Goal: Obtain resource: Download file/media

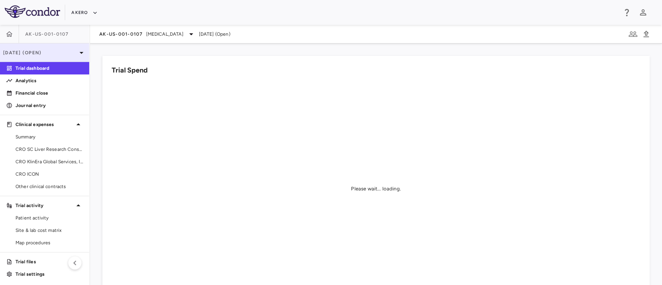
click at [50, 52] on p "[DATE] (Open)" at bounding box center [40, 52] width 74 height 7
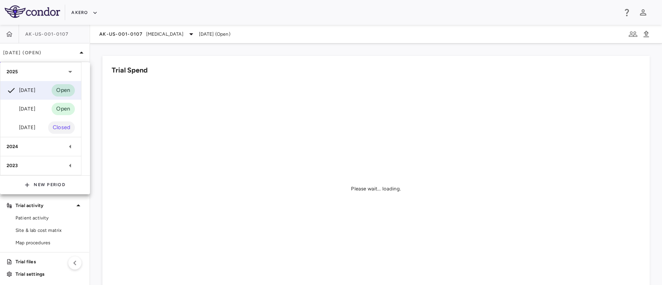
click at [213, 80] on div at bounding box center [331, 142] width 662 height 285
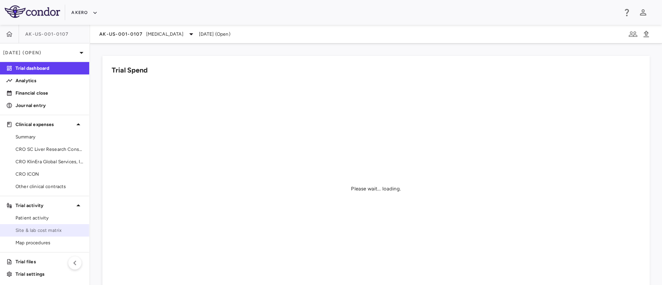
click at [53, 231] on span "Site & lab cost matrix" at bounding box center [49, 230] width 67 height 7
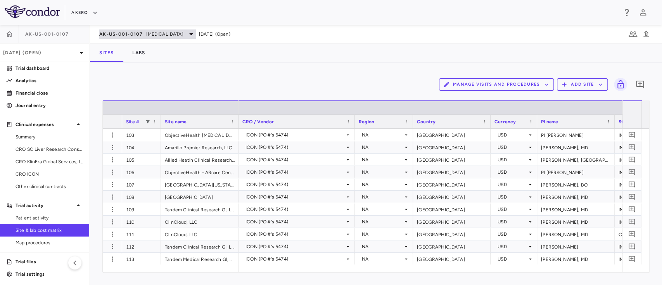
click at [152, 31] on span "[MEDICAL_DATA]" at bounding box center [164, 34] width 37 height 7
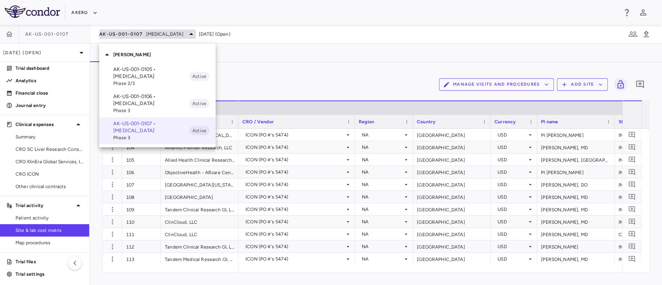
click at [152, 30] on div at bounding box center [331, 142] width 662 height 285
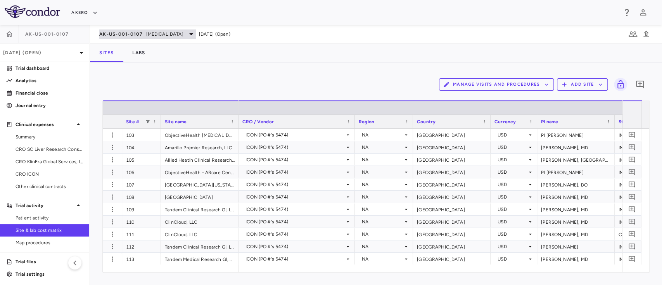
click at [155, 34] on span "[MEDICAL_DATA]" at bounding box center [164, 34] width 37 height 7
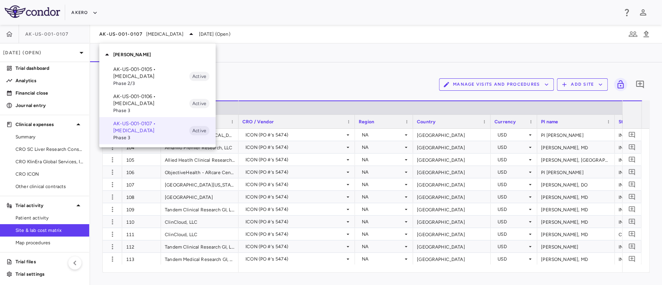
click at [121, 66] on p "AK-US-001-0105 • [MEDICAL_DATA]" at bounding box center [151, 73] width 76 height 14
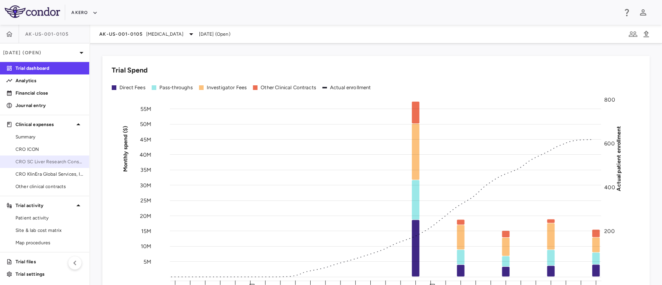
click at [52, 159] on span "CRO SC Liver Research Consortium LLC" at bounding box center [49, 161] width 67 height 7
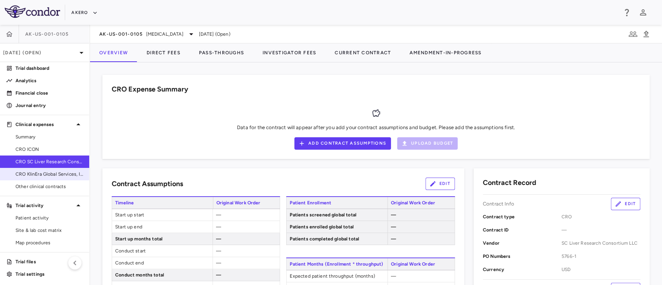
click at [42, 175] on span "CRO KlinEra Global Services, Inc" at bounding box center [49, 174] width 67 height 7
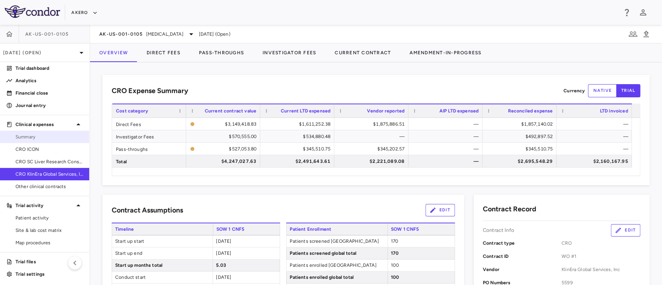
click at [35, 138] on span "Summary" at bounding box center [49, 136] width 67 height 7
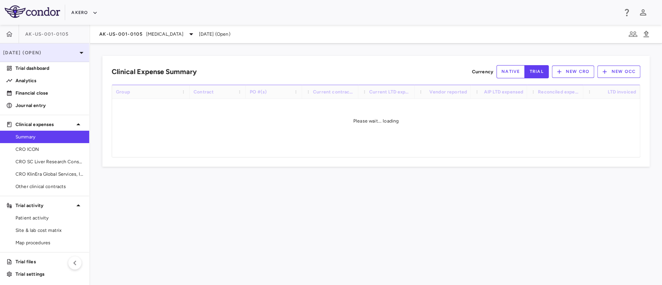
click at [55, 53] on p "[DATE] (Open)" at bounding box center [40, 52] width 74 height 7
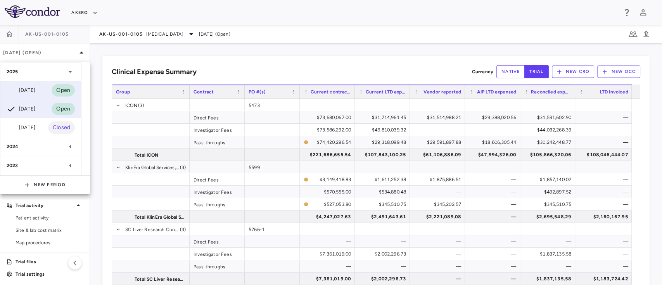
click at [42, 82] on div "[DATE] Open" at bounding box center [40, 90] width 81 height 19
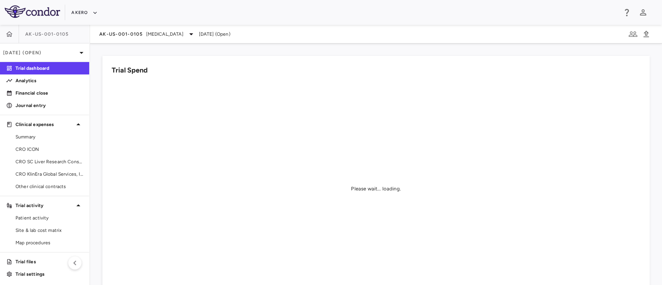
scroll to position [1, 0]
click at [42, 150] on span "CRO ICON" at bounding box center [49, 148] width 67 height 7
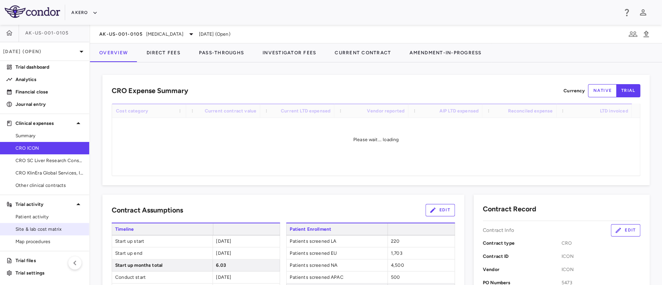
click at [45, 231] on span "Site & lab cost matrix" at bounding box center [49, 229] width 67 height 7
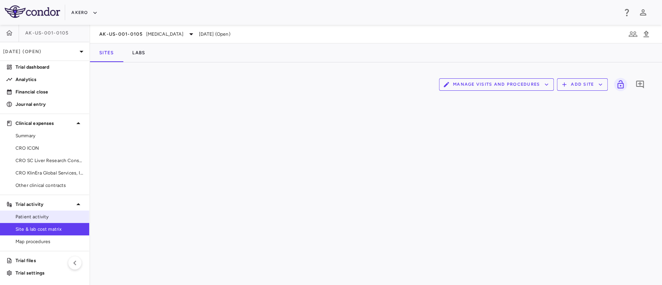
click at [41, 218] on span "Patient activity" at bounding box center [49, 216] width 67 height 7
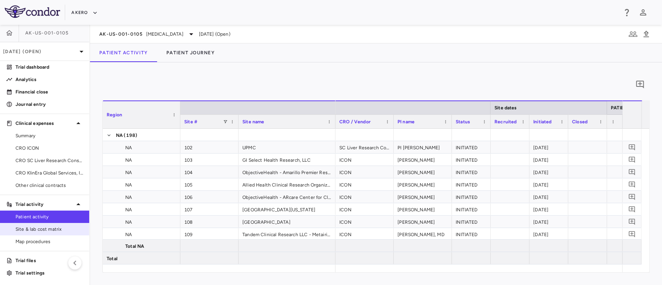
click at [19, 233] on link "Site & lab cost matrix" at bounding box center [44, 229] width 89 height 12
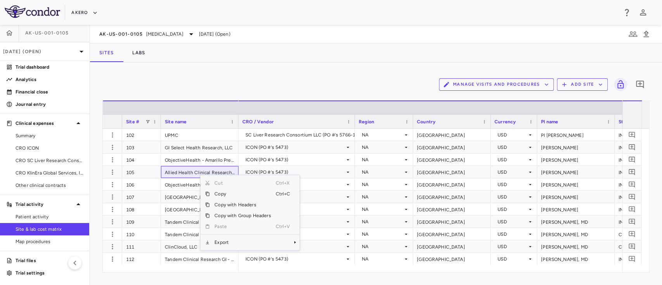
click at [247, 250] on div "Cut Ctrl+X Copy Ctrl+C Copy with Headers Copy with Group Headers Paste Ctrl+V E…" at bounding box center [250, 213] width 100 height 76
click at [254, 240] on span "Export" at bounding box center [243, 242] width 66 height 11
click at [314, 252] on span "Excel Export" at bounding box center [325, 255] width 36 height 11
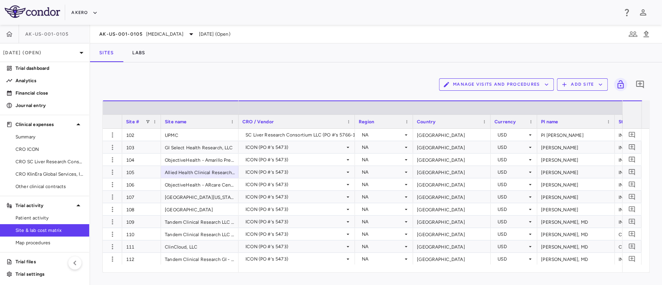
scroll to position [1, 0]
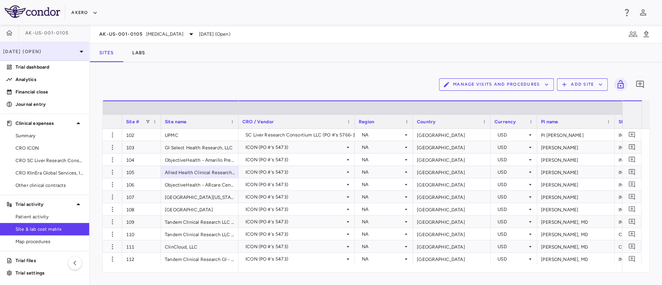
click at [77, 53] on icon at bounding box center [81, 51] width 9 height 9
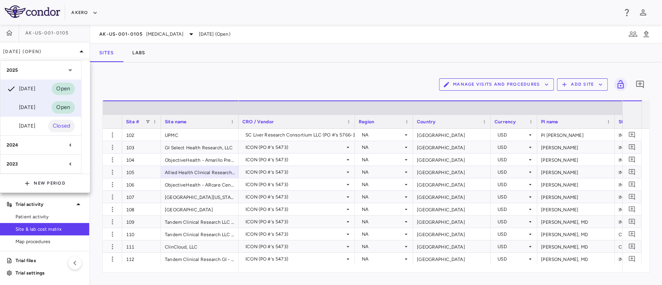
click at [32, 107] on div "[DATE]" at bounding box center [21, 107] width 29 height 9
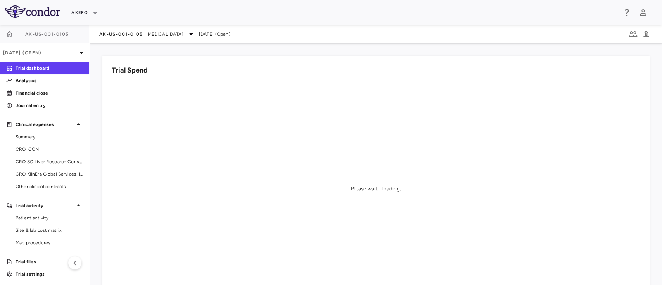
scroll to position [1, 0]
click at [41, 147] on span "CRO ICON" at bounding box center [49, 148] width 67 height 7
